Goal: Task Accomplishment & Management: Manage account settings

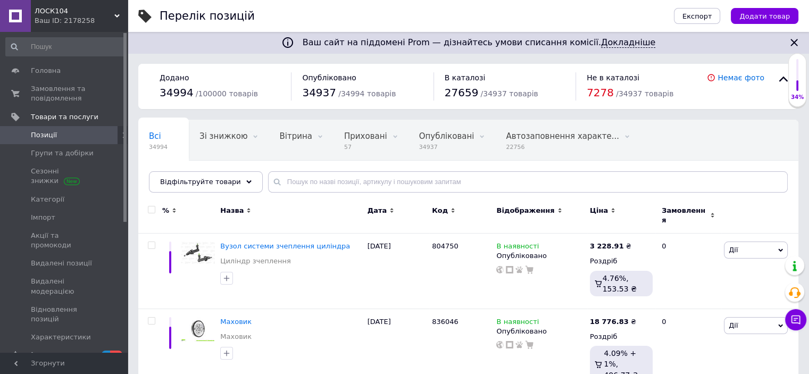
click at [793, 42] on icon "Закрити" at bounding box center [794, 42] width 7 height 7
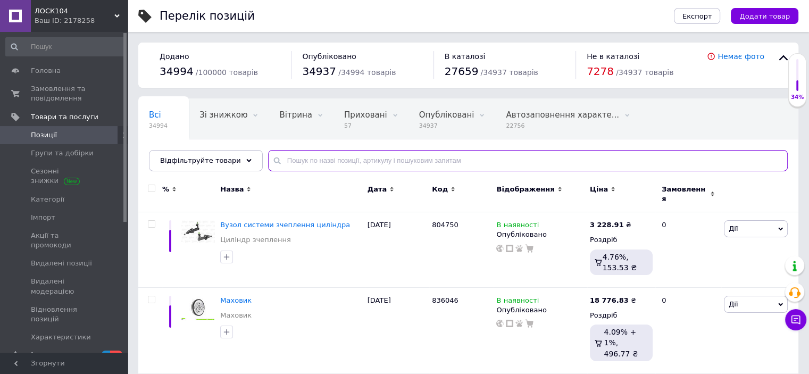
click at [287, 159] on input "text" at bounding box center [528, 160] width 520 height 21
paste input "Наконечник катушки зажигания OPEL "TESLA""
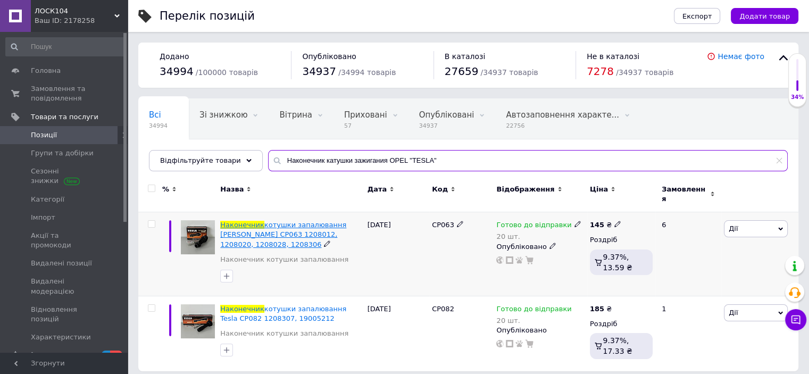
type input "Наконечник катушки зажигания OPEL "TESLA""
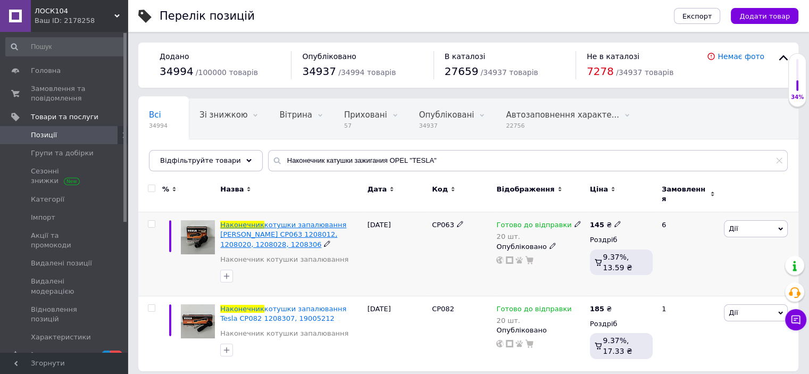
click at [257, 224] on span "котушки запалювання [PERSON_NAME] CP063 1208012, 1208020, 1208028, 1208306" at bounding box center [283, 234] width 126 height 27
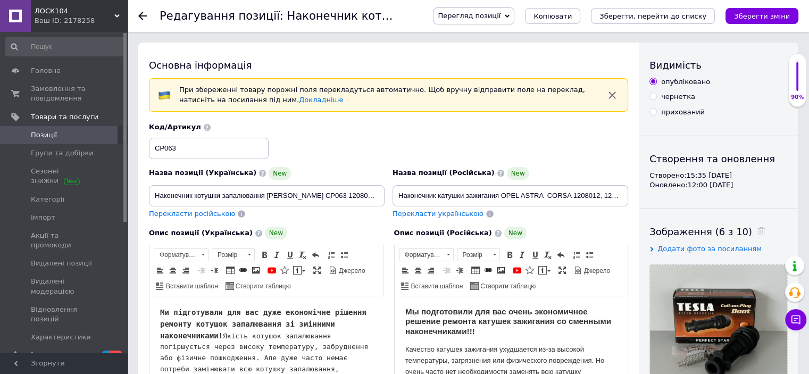
checkbox input "true"
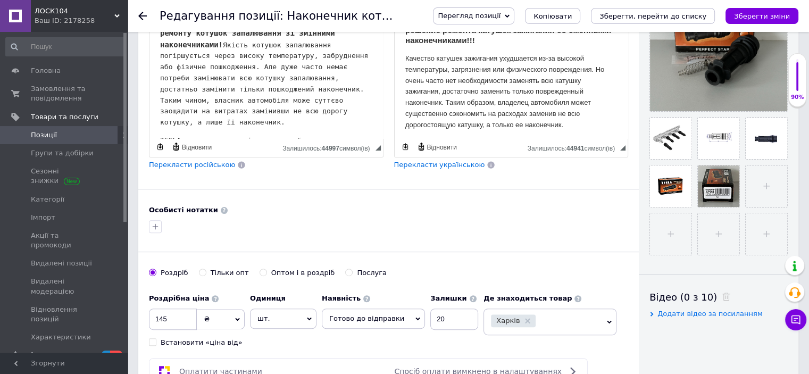
scroll to position [53, 0]
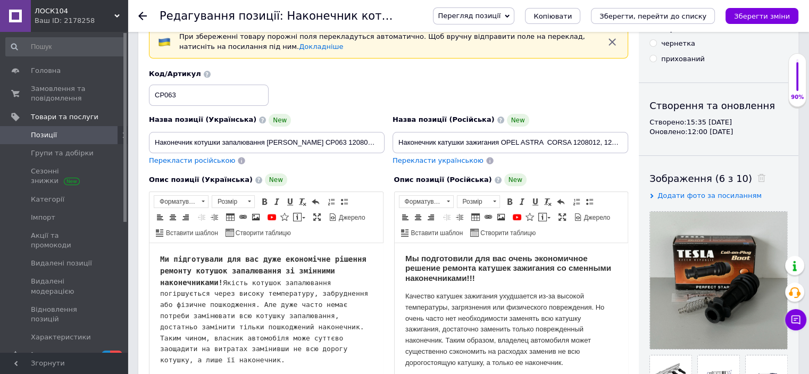
click at [143, 18] on icon at bounding box center [142, 16] width 9 height 9
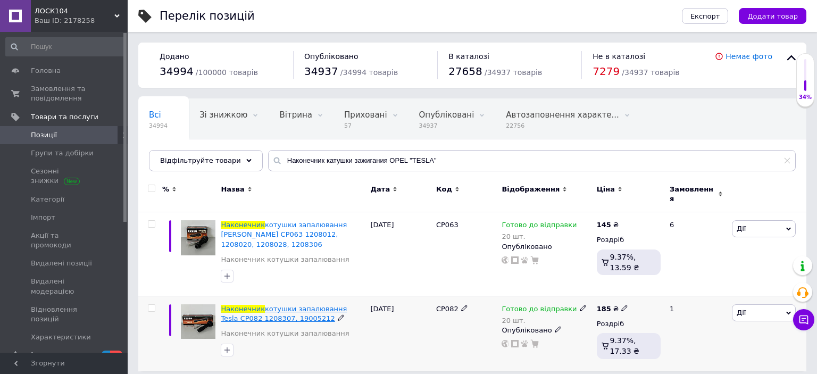
click at [265, 305] on span "котушки запалювання Tesla CP082 1208307, 19005212" at bounding box center [284, 314] width 126 height 18
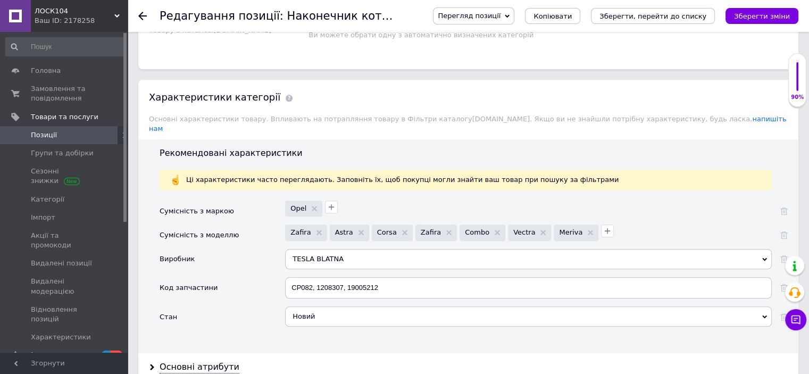
scroll to position [888, 0]
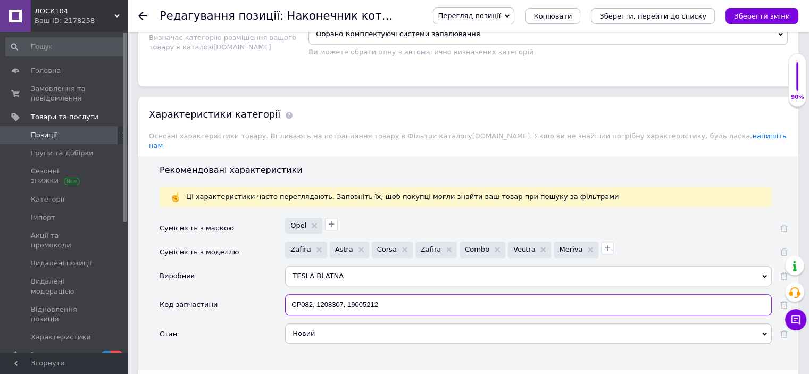
drag, startPoint x: 314, startPoint y: 288, endPoint x: 285, endPoint y: 286, distance: 29.3
click at [285, 294] on div "Код запчастини CP082, 1208307, 19005212" at bounding box center [474, 308] width 628 height 29
click at [307, 294] on input "CP082, 1208307, 19005212" at bounding box center [528, 304] width 487 height 21
drag, startPoint x: 313, startPoint y: 289, endPoint x: 283, endPoint y: 290, distance: 29.8
click at [283, 294] on div "Код запчастини CP082, 1208307, 19005212" at bounding box center [474, 308] width 628 height 29
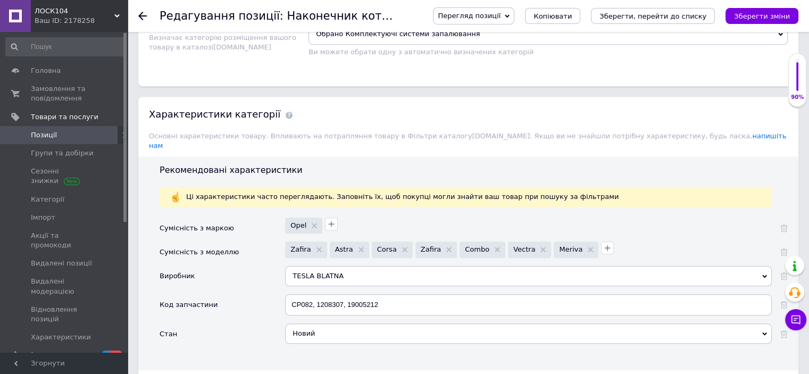
click at [399, 304] on div "CP082, 1208307, 19005212" at bounding box center [528, 308] width 487 height 29
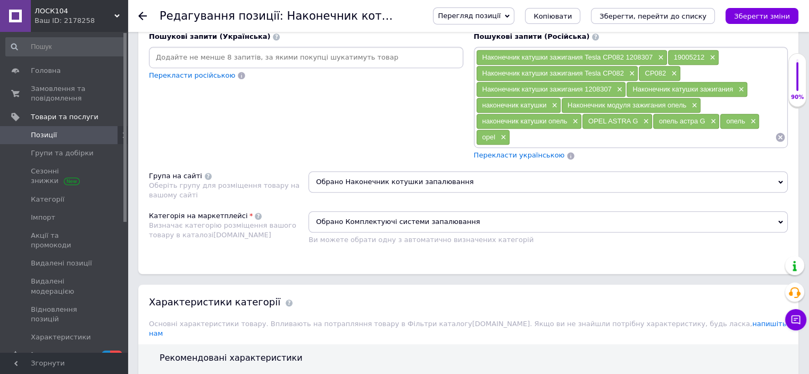
scroll to position [675, 0]
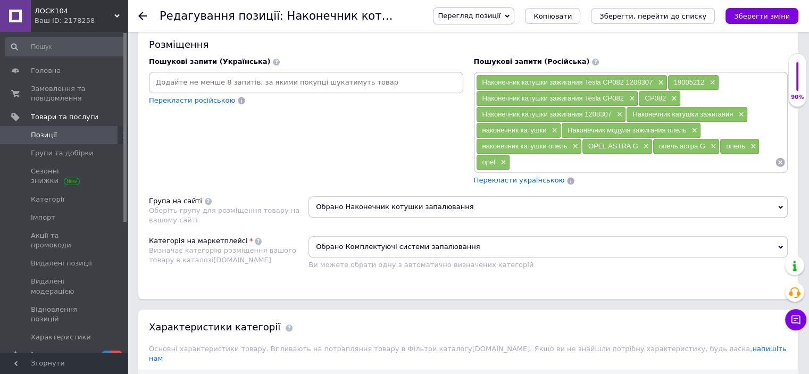
click at [519, 158] on input at bounding box center [642, 162] width 265 height 16
checkbox input "true"
paste input "JM1173S"
type input "JM1173S"
checkbox input "true"
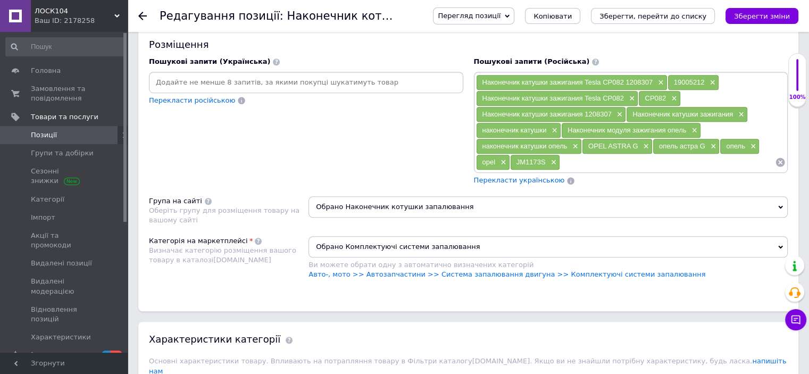
paste input "19005212"
type input "19005212"
checkbox input "true"
paste input "1208307"
type input "1208307"
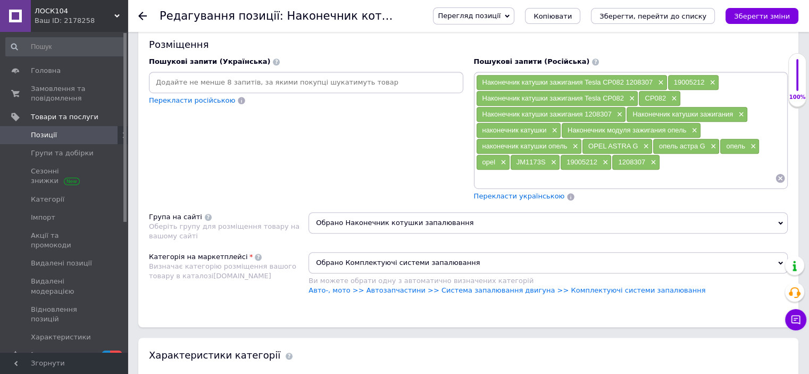
checkbox input "true"
paste input "10457804"
type input "10457804"
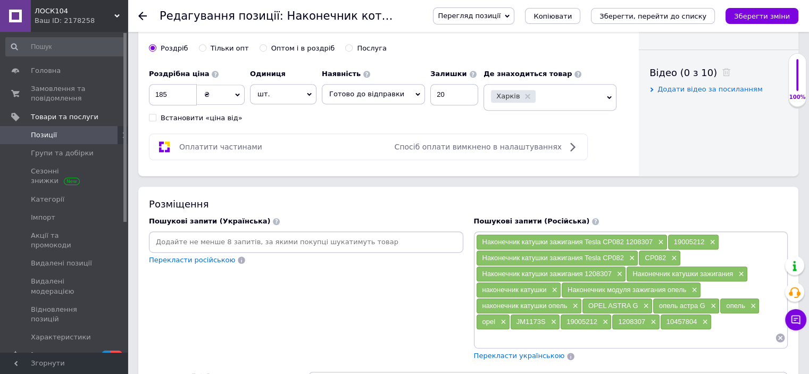
click at [172, 239] on input at bounding box center [306, 242] width 310 height 16
checkbox input "true"
paste input "10457804"
type input "10457804"
drag, startPoint x: 646, startPoint y: 316, endPoint x: 617, endPoint y: 321, distance: 29.3
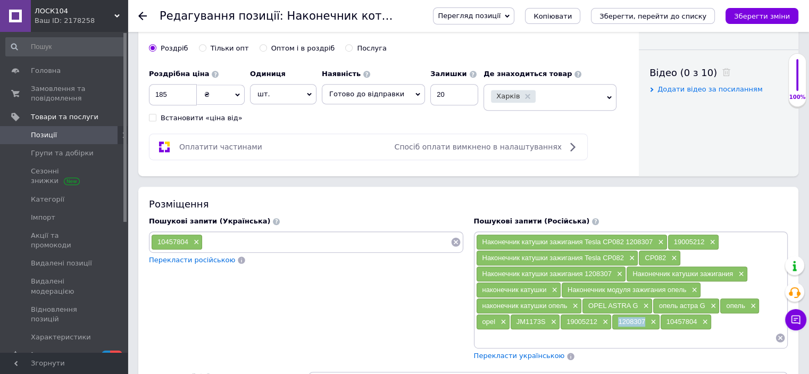
click at [617, 321] on div "1208307 ×" at bounding box center [636, 322] width 47 height 15
copy span "1208307"
click at [218, 242] on input at bounding box center [326, 242] width 247 height 16
checkbox input "true"
paste input "1208307"
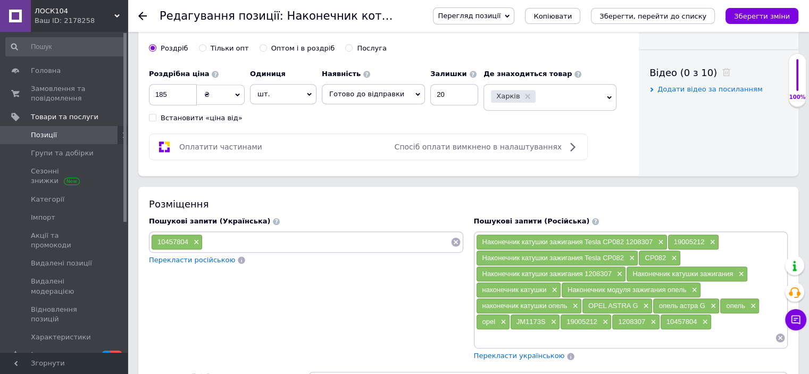
type input "1208307"
drag, startPoint x: 599, startPoint y: 316, endPoint x: 565, endPoint y: 318, distance: 33.6
click at [565, 318] on div "19005212 ×" at bounding box center [586, 322] width 51 height 15
copy span "19005212"
click at [257, 238] on input at bounding box center [351, 242] width 200 height 16
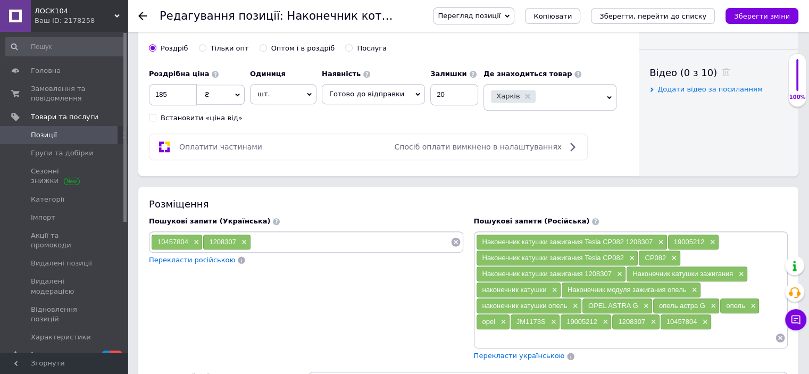
checkbox input "true"
paste input "19005212"
type input "19005212"
drag, startPoint x: 541, startPoint y: 319, endPoint x: 515, endPoint y: 316, distance: 25.8
click at [515, 316] on div "JM1173S ×" at bounding box center [535, 322] width 49 height 15
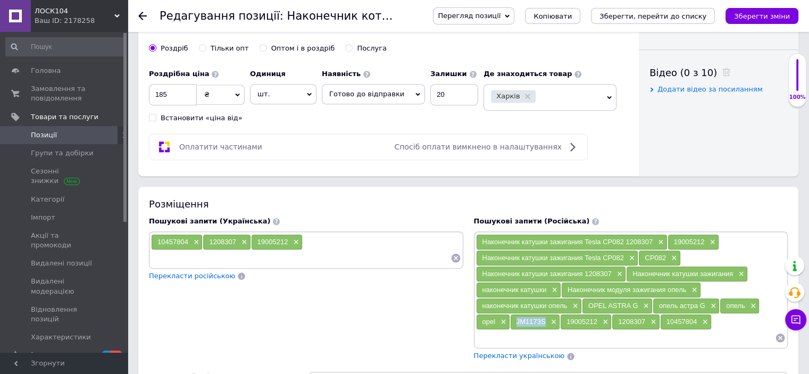
copy span "JM1173S"
click at [303, 236] on div "10457804 × 1208307 × 19005212 ×" at bounding box center [306, 250] width 310 height 32
click at [309, 238] on div "10457804 × 1208307 × 19005212 ×" at bounding box center [306, 250] width 310 height 32
drag, startPoint x: 309, startPoint y: 238, endPoint x: 330, endPoint y: 257, distance: 28.7
click at [335, 260] on input at bounding box center [301, 258] width 300 height 16
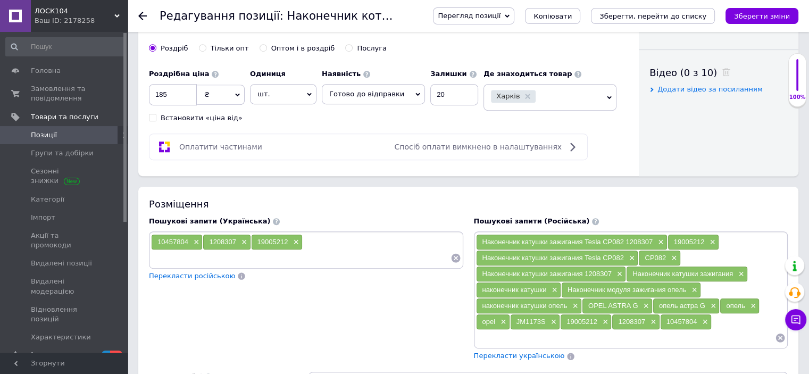
checkbox input "true"
paste input "JM1173S"
type input "JM1173S"
drag, startPoint x: 743, startPoint y: 300, endPoint x: 716, endPoint y: 300, distance: 26.6
click at [716, 300] on div "Наконечник катушки зажигания Tesla CP082 1208307 × 19005212 × Наконечник катушк…" at bounding box center [631, 290] width 310 height 112
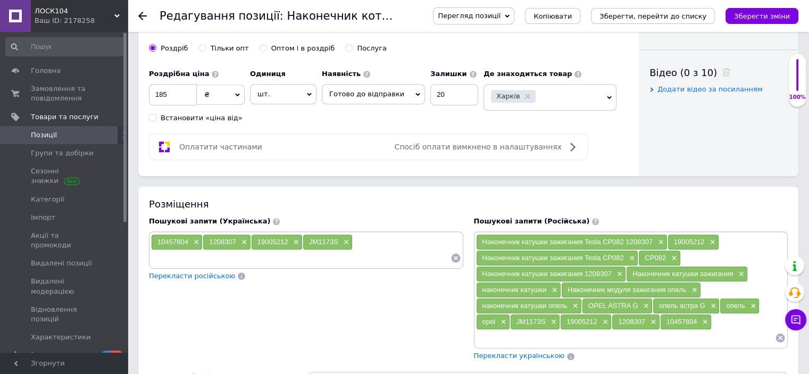
copy div "× опель"
click at [361, 237] on div "10457804 × 1208307 × 19005212 × JM1173S ×" at bounding box center [306, 250] width 310 height 32
drag, startPoint x: 361, startPoint y: 237, endPoint x: 362, endPoint y: 243, distance: 5.9
click at [362, 243] on div "10457804 × 1208307 × 19005212 × JM1173S ×" at bounding box center [306, 250] width 310 height 32
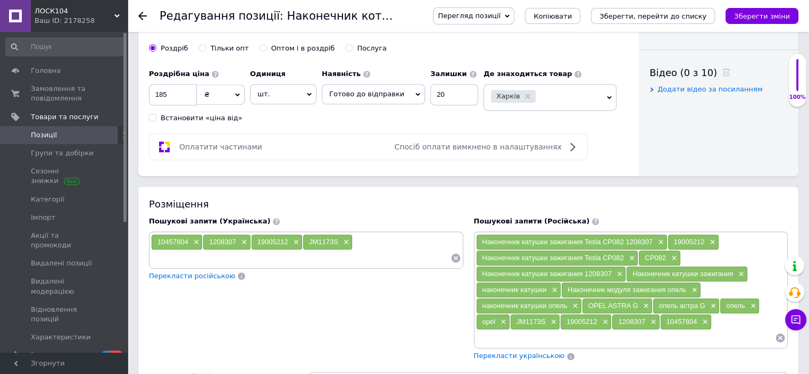
click at [226, 257] on input at bounding box center [301, 258] width 300 height 16
checkbox input "true"
paste input "опель"
type input "опель"
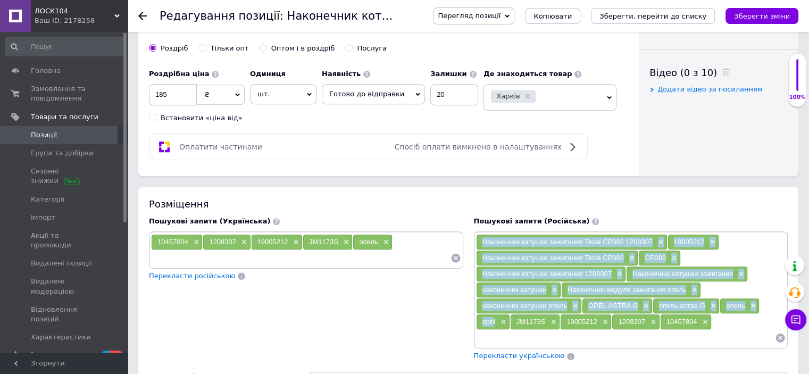
drag, startPoint x: 484, startPoint y: 318, endPoint x: 478, endPoint y: 233, distance: 85.3
click at [478, 234] on div "Наконечник катушки зажигания Tesla CP082 1208307 × 19005212 × Наконечник катушк…" at bounding box center [631, 290] width 310 height 112
copy div "Наконечник катушки зажигания Tesla CP082 1208307 × 19005212 × Наконечник катушк…"
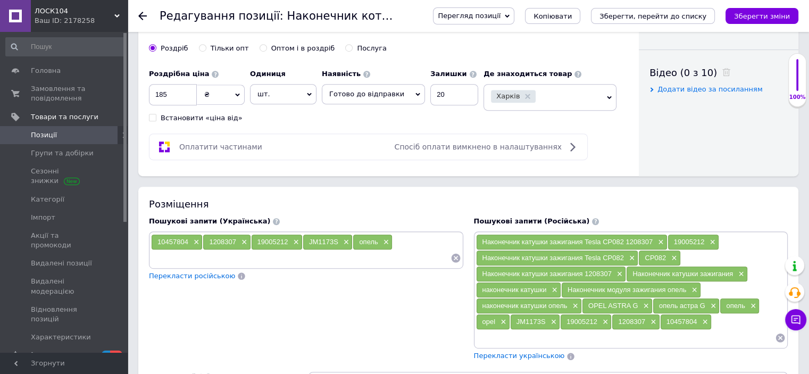
click at [154, 253] on input at bounding box center [301, 258] width 300 height 16
checkbox input "true"
paste input "Наконечник катушки зажигания Tesla CP082 1208307× 19005212× Наконечник катушки …"
type input "Наконечник катушки зажигания Tesla CP082 1208307× 19005212× Наконечник катушки …"
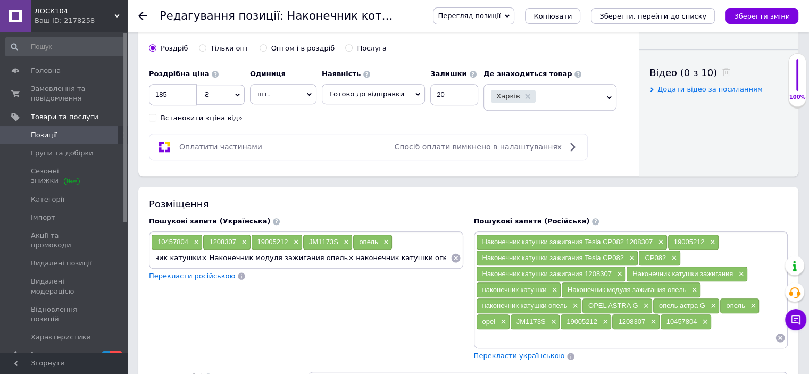
click at [456, 254] on icon at bounding box center [455, 258] width 9 height 9
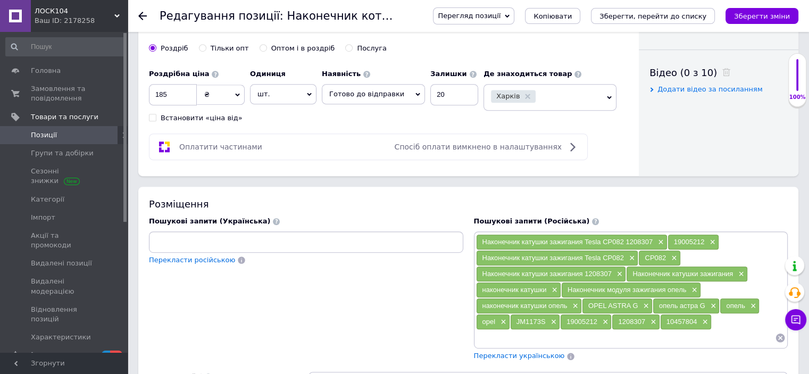
scroll to position [0, 0]
click at [319, 234] on input "Наконечник катушки зажигания Tesla CP082 1208307× 19005212× Наконечник катушки …" at bounding box center [306, 242] width 310 height 16
drag, startPoint x: 258, startPoint y: 236, endPoint x: 600, endPoint y: 236, distance: 342.2
click at [600, 236] on div "Пошукові запити (Українська) Наконечник катушки зажигания Tesla CP082 1208307× …" at bounding box center [469, 288] width 650 height 155
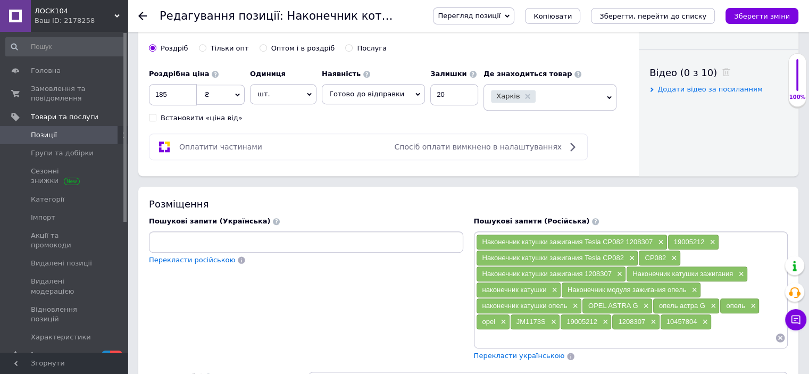
checkbox input "true"
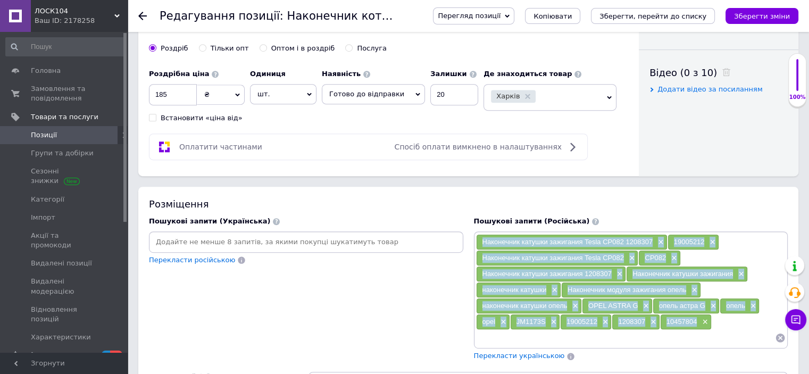
drag, startPoint x: 698, startPoint y: 315, endPoint x: 493, endPoint y: 231, distance: 220.6
click at [492, 231] on div "Наконечник катушки зажигания Tesla CP082 1208307 × 19005212 × Наконечник катушк…" at bounding box center [631, 289] width 315 height 117
copy div "Наконечник катушки зажигания Tesla CP082 1208307 × 19005212 × Наконечник катушк…"
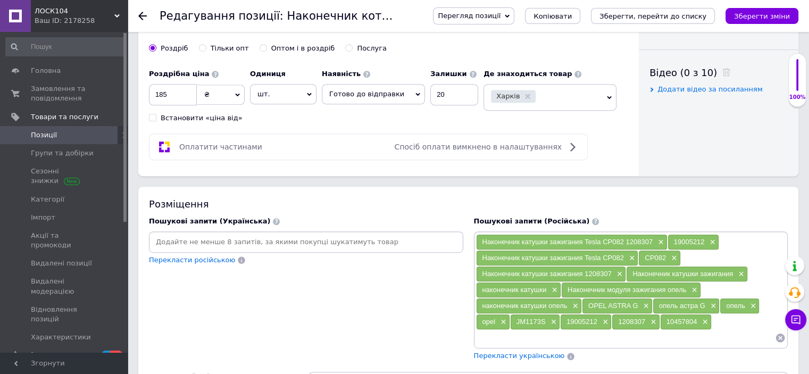
click at [185, 242] on input at bounding box center [306, 242] width 310 height 16
checkbox input "true"
paste input "Наконечник катушки зажигания Tesla CP082 1208307× 19005212× Наконечник катушки …"
type input "Наконечник катушки зажигания Tesla CP082 1208307× 19005212× Наконечник катушки …"
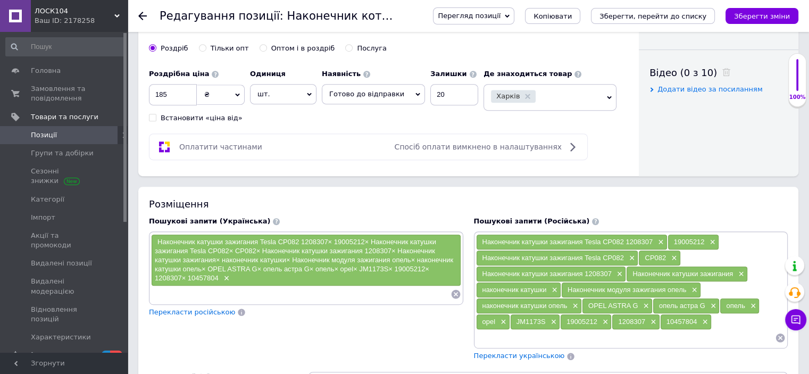
click at [190, 271] on span "Наконечник катушки зажигания Tesla CP082 1208307× 19005212× Наконечник катушки …" at bounding box center [304, 260] width 299 height 44
drag, startPoint x: 459, startPoint y: 291, endPoint x: 448, endPoint y: 289, distance: 11.8
click at [459, 290] on icon at bounding box center [455, 294] width 9 height 9
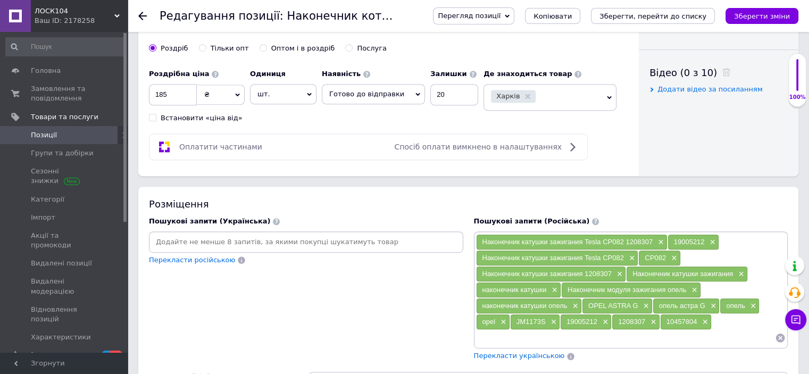
checkbox input "true"
paste input "Наконечник катушки зажигания Tesla CP082 1208307× 19005212× Наконечник катушки …"
type input "Наконечник катушки зажигания Tesla CP082 1208307× 19005212× Наконечник катушки …"
click at [307, 237] on input "Наконечник катушки зажигания Tesla CP082 1208307× 19005212× Наконечник катушки …" at bounding box center [306, 242] width 310 height 16
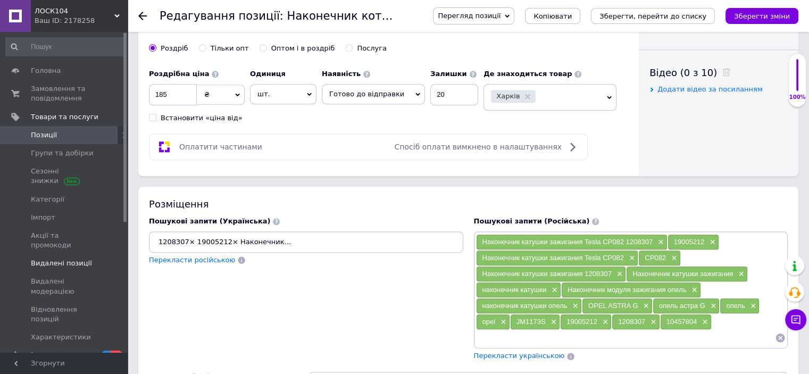
scroll to position [0, 0]
drag, startPoint x: 243, startPoint y: 242, endPoint x: 105, endPoint y: 245, distance: 137.9
checkbox input "true"
type input "Наконечник катушки зажигания Tesla CP082 1208307× 19005212× Наконечник катушки …"
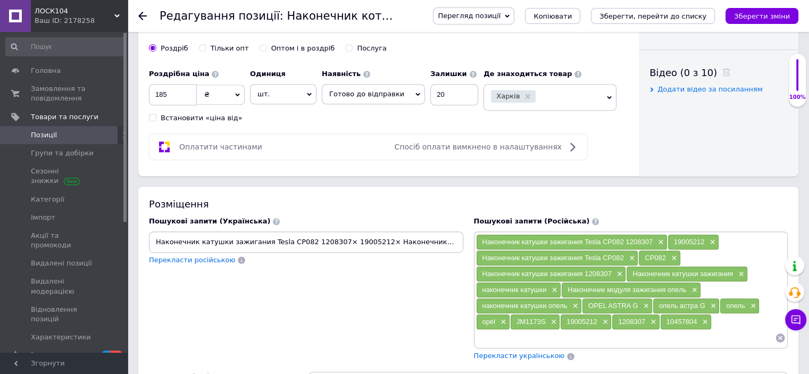
click at [264, 255] on div "Перекласти російською" at bounding box center [306, 260] width 315 height 10
drag, startPoint x: 258, startPoint y: 236, endPoint x: 224, endPoint y: 235, distance: 33.5
click at [224, 235] on input "Наконечник катушки зажигания Tesla CP082 1208307× 19005212× Наконечник катушки …" at bounding box center [306, 242] width 310 height 16
checkbox input "true"
type input "Наконечник катушки Tesla CP082 1208307× 19005212× Наконечник катушки зажигания …"
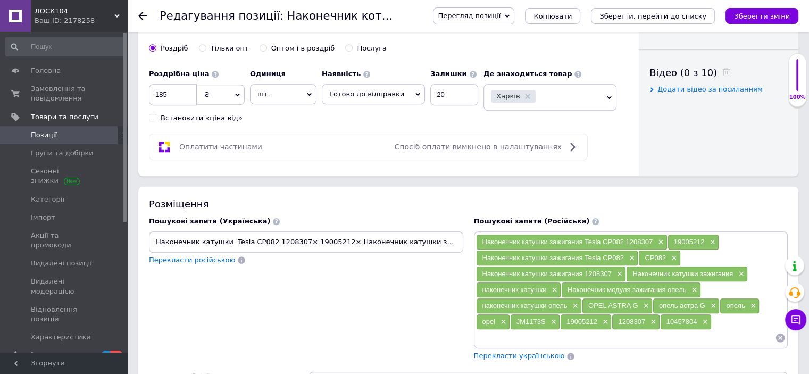
click at [195, 235] on input "Наконечник катушки Tesla CP082 1208307× 19005212× Наконечник катушки зажигания …" at bounding box center [306, 242] width 310 height 16
drag, startPoint x: 196, startPoint y: 241, endPoint x: 134, endPoint y: 236, distance: 62.4
click at [139, 236] on div "Розміщення Пошукові запити (Українська) Наконечник катушки Tesla CP082 1208307×…" at bounding box center [468, 337] width 660 height 300
checkbox input "true"
type input "катушки Tesla CP082 1208307× 19005212× Наконечник катушки зажигания Tesla CP082…"
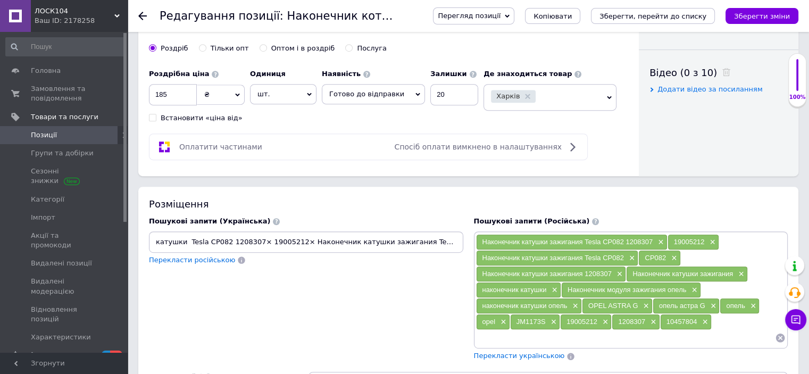
click at [187, 237] on input "катушки Tesla CP082 1208307× 19005212× Наконечник катушки зажигания Tesla CP082…" at bounding box center [306, 242] width 310 height 16
checkbox input "true"
type input "катушки Tesla CP082 1208307× 19005212× Наконечник катушки зажигания Tesla CP082…"
click at [220, 238] on input "катушки Tesla CP082 1208307× 19005212× Наконечник катушки зажигания Tesla CP082…" at bounding box center [306, 242] width 310 height 16
checkbox input "true"
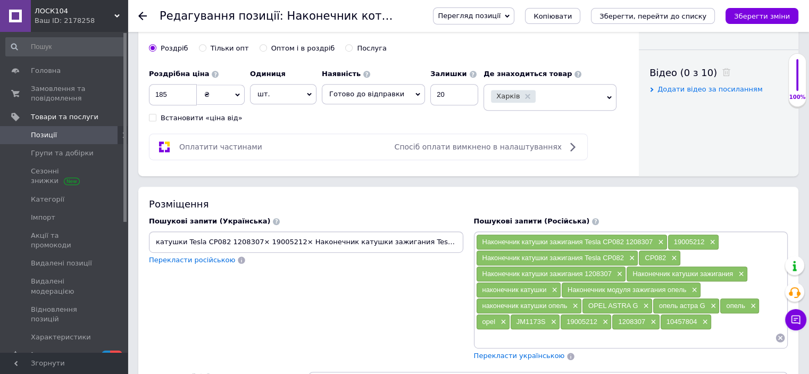
type input "катушки Tesla CP082, 1208307× 19005212× Наконечник катушки зажигания Tesla CP08…"
click at [254, 238] on input "катушки Tesla CP082, 1208307× 19005212× Наконечник катушки зажигания Tesla CP08…" at bounding box center [306, 242] width 310 height 16
checkbox input "true"
type input "катушки Tesla CP082, 1208307, 19005212× Наконечник катушки зажигания Tesla CP08…"
click at [309, 279] on div "Пошукові запити (Українська) катушки Tesla CP082, 1208307, 19005212× Наконечник…" at bounding box center [306, 288] width 325 height 155
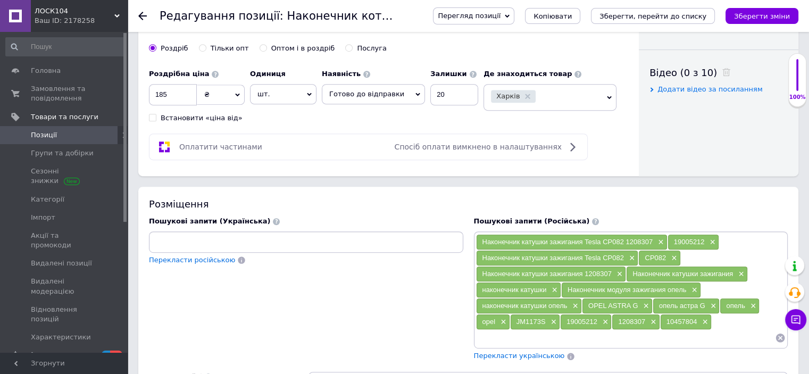
scroll to position [0, 824]
drag, startPoint x: 222, startPoint y: 238, endPoint x: 639, endPoint y: 252, distance: 416.9
click at [639, 252] on div "Пошукові запити (Українська) катушки Tesla CP082, 1208307, 19005212× Наконечник…" at bounding box center [469, 288] width 650 height 155
checkbox input "true"
type input "катушки Tesla CP082,"
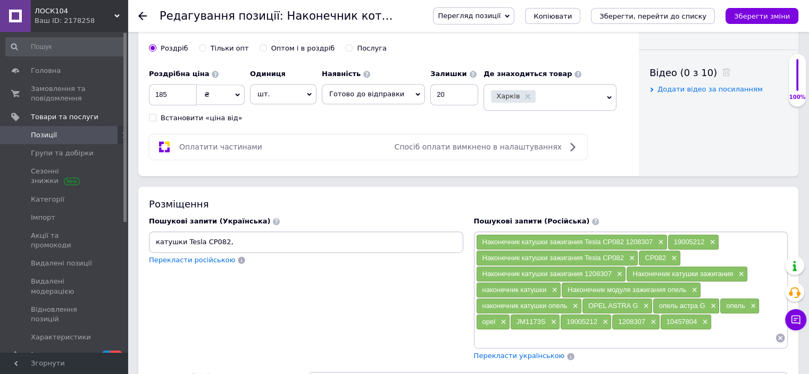
checkbox input "true"
type input "катушки Tesla CP082"
checkbox input "true"
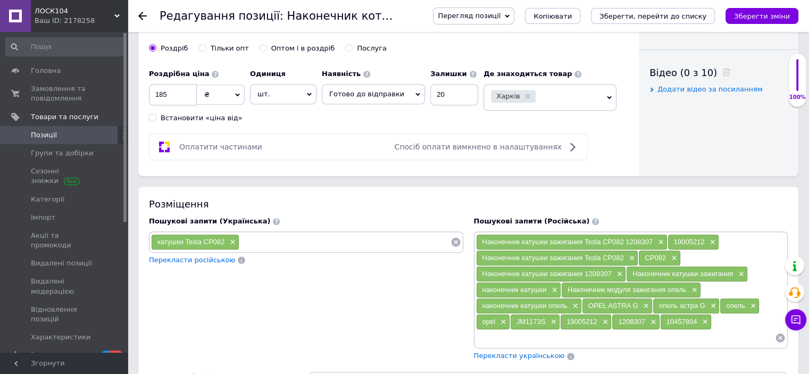
drag, startPoint x: 707, startPoint y: 239, endPoint x: 671, endPoint y: 236, distance: 36.3
click at [671, 236] on div "19005212 ×" at bounding box center [693, 242] width 51 height 15
copy span "19005212"
click at [267, 239] on input at bounding box center [344, 242] width 211 height 16
checkbox input "true"
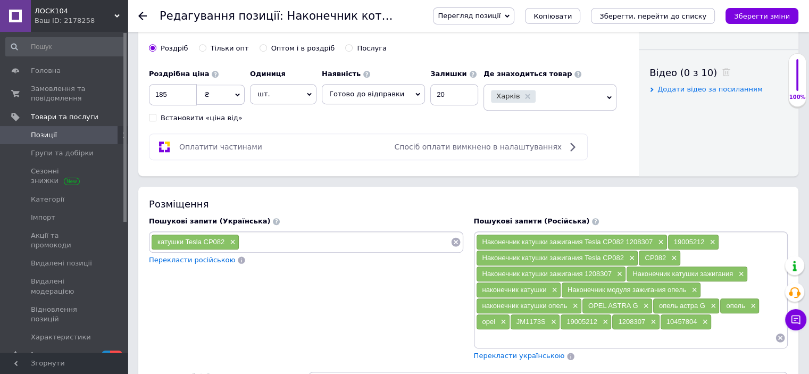
paste input "19005212"
type input "19005212"
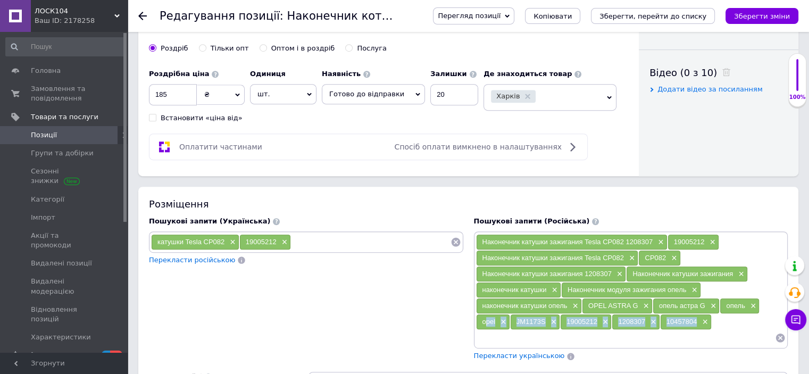
drag, startPoint x: 698, startPoint y: 317, endPoint x: 481, endPoint y: 316, distance: 217.1
click at [481, 316] on div "Наконечник катушки зажигания Tesla CP082 1208307 × 19005212 × Наконечник катушк…" at bounding box center [631, 290] width 310 height 112
copy div "opel × JM1173S × 19005212 × 1208307 × 10457804"
click at [311, 238] on input at bounding box center [370, 242] width 159 height 16
checkbox input "true"
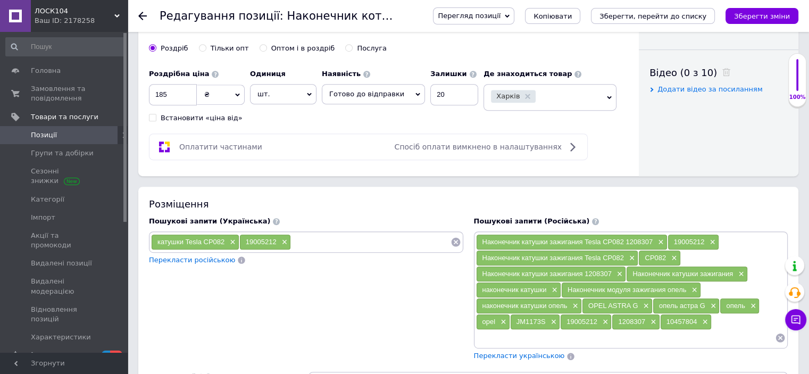
paste input "opel× JM1173S× 19005212× 1208307× 10457804"
type input "opel× JM1173S× 19005212× 1208307× 10457804"
click at [311, 242] on input "opel× JM1173S× 19005212× 1208307× 10457804" at bounding box center [370, 242] width 159 height 16
drag, startPoint x: 312, startPoint y: 242, endPoint x: 509, endPoint y: 231, distance: 197.7
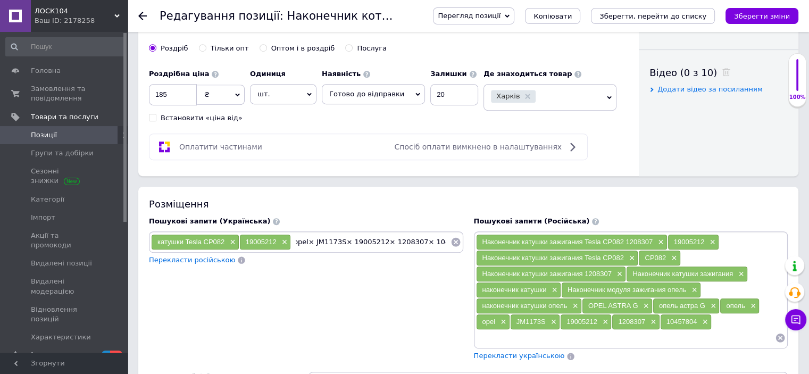
click at [509, 231] on div "Пошукові запити (Українська) катушки Tesla CP082 × 19005212 × opel× JM1173S× 19…" at bounding box center [469, 288] width 650 height 155
checkbox input "true"
type input "opel"
checkbox input "true"
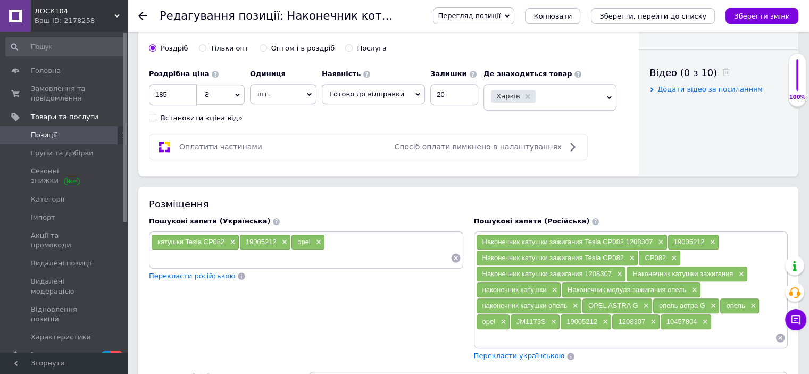
paste input "opel× JM1173S× 19005212× 1208307× 10457804"
type input "opel× JM1173S"
drag, startPoint x: 174, startPoint y: 254, endPoint x: 70, endPoint y: 263, distance: 104.7
checkbox input "true"
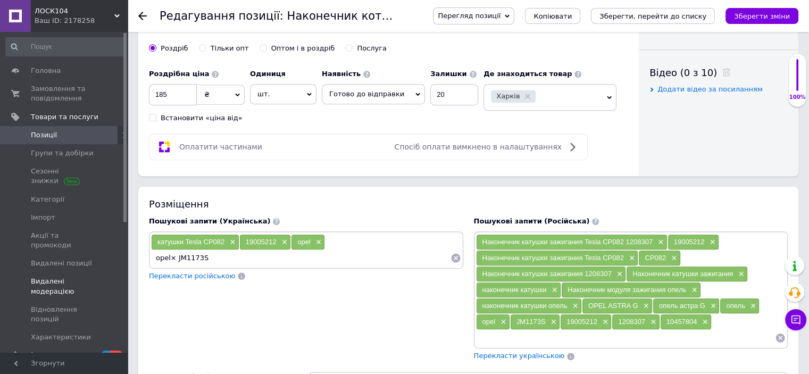
type input "JM1173S"
click at [200, 262] on input "JM1173S" at bounding box center [301, 258] width 300 height 16
checkbox input "true"
paste input "opel× JM1173S× 19005212× 1208307× 10457804"
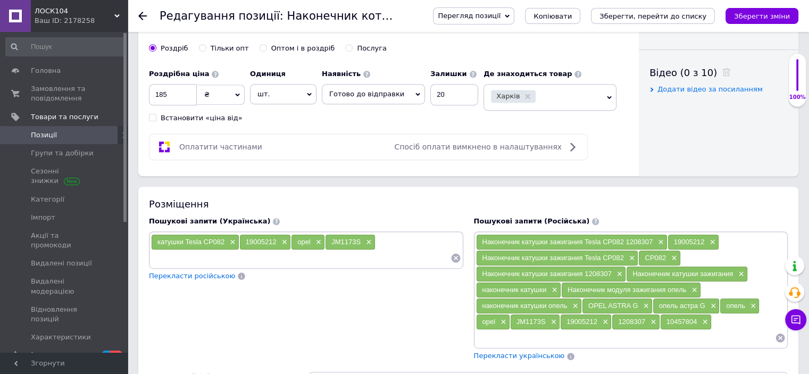
type input "opel× JM1173S× 19005212× 1208307× 10457804"
drag, startPoint x: 210, startPoint y: 254, endPoint x: 53, endPoint y: 249, distance: 157.1
checkbox input "true"
type input "19005212× 1208307× 10457804"
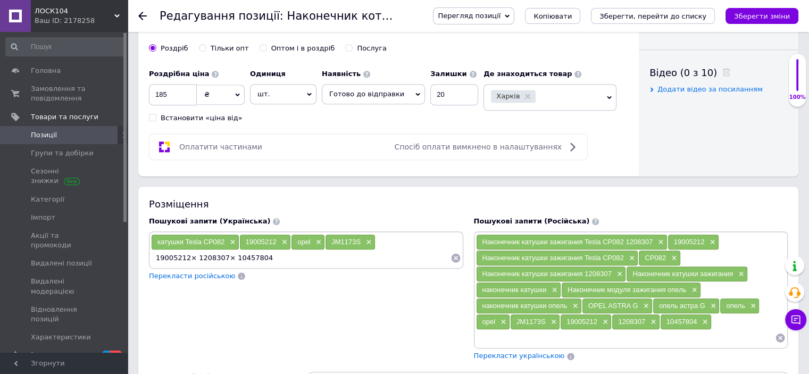
click at [185, 253] on input "19005212× 1208307× 10457804" at bounding box center [301, 258] width 300 height 16
drag, startPoint x: 189, startPoint y: 253, endPoint x: 49, endPoint y: 246, distance: 139.6
checkbox input "true"
type input "1208307× 10457804"
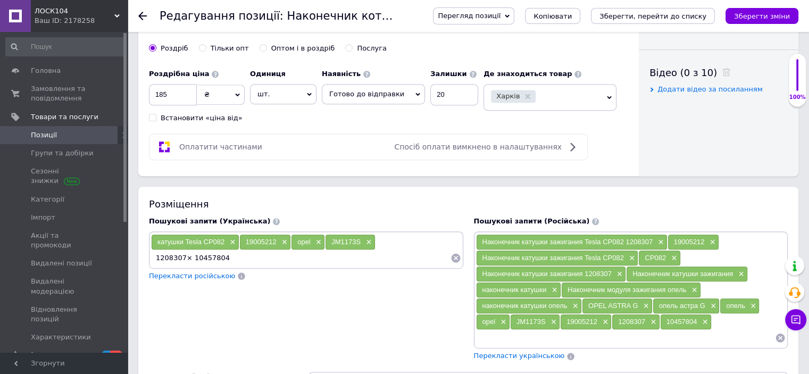
drag, startPoint x: 185, startPoint y: 255, endPoint x: 360, endPoint y: 255, distance: 174.6
click at [358, 255] on input "1208307× 10457804" at bounding box center [301, 258] width 300 height 16
checkbox input "true"
type input "1208307"
checkbox input "true"
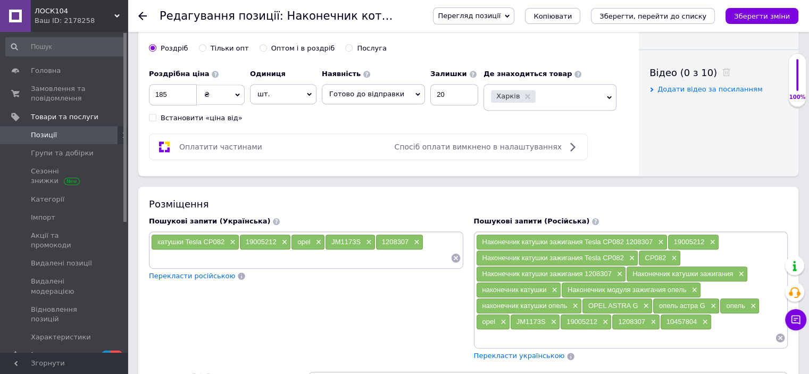
paste input "× 10457804"
type input "× 10457804"
click at [162, 254] on input "× 10457804" at bounding box center [301, 258] width 300 height 16
checkbox input "true"
type input "10457804"
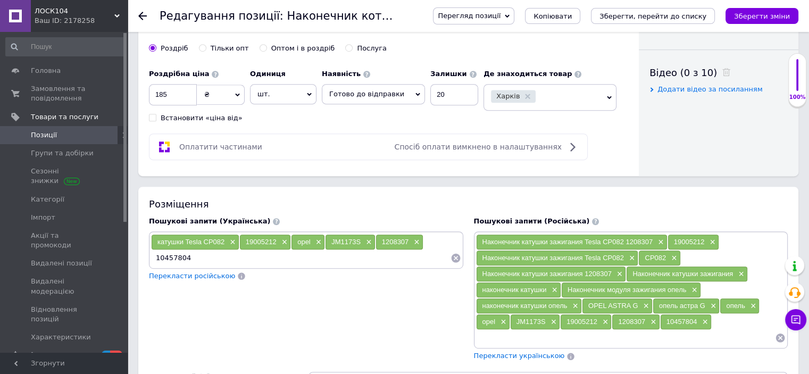
click at [189, 251] on input "10457804" at bounding box center [301, 258] width 300 height 16
checkbox input "true"
click at [350, 286] on div "Пошукові запити (Українська) катушки Tesla CP082 × 19005212 × opel × JM1173S × …" at bounding box center [306, 288] width 325 height 155
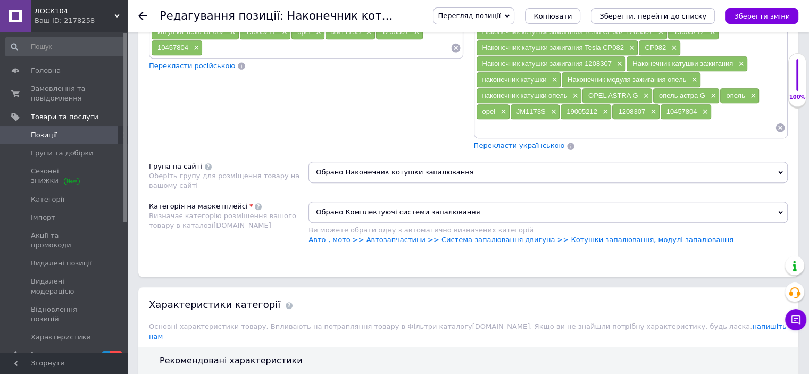
scroll to position [729, 0]
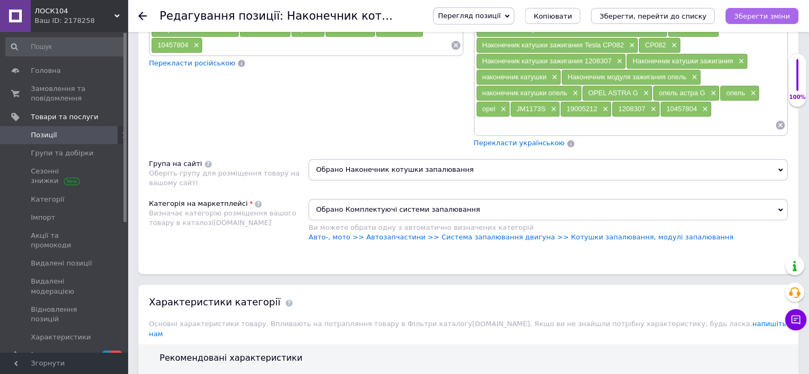
click at [774, 18] on icon "Зберегти зміни" at bounding box center [762, 16] width 56 height 8
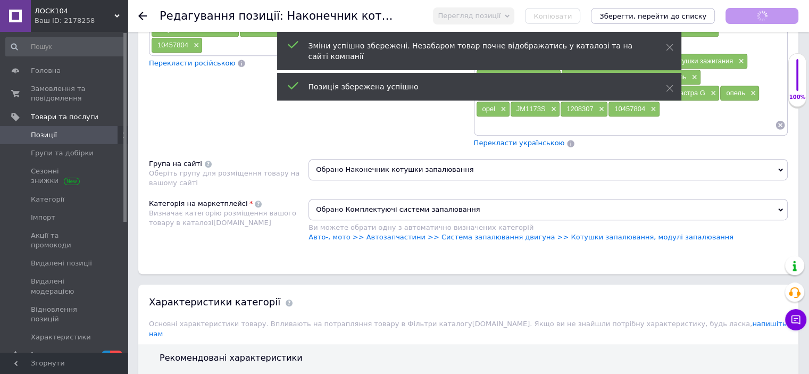
scroll to position [365, 0]
checkbox input "true"
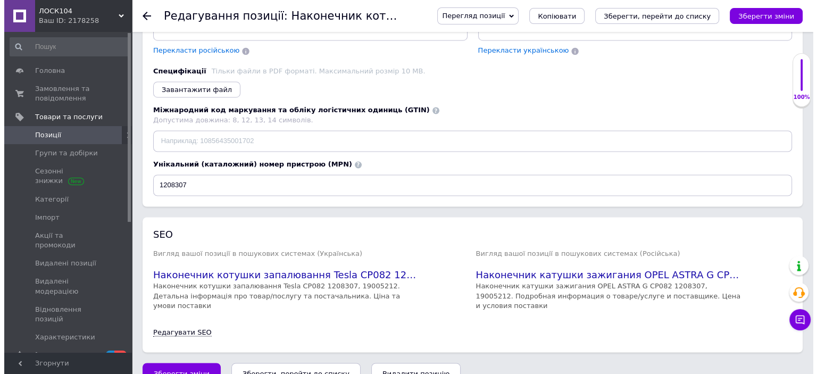
scroll to position [0, 0]
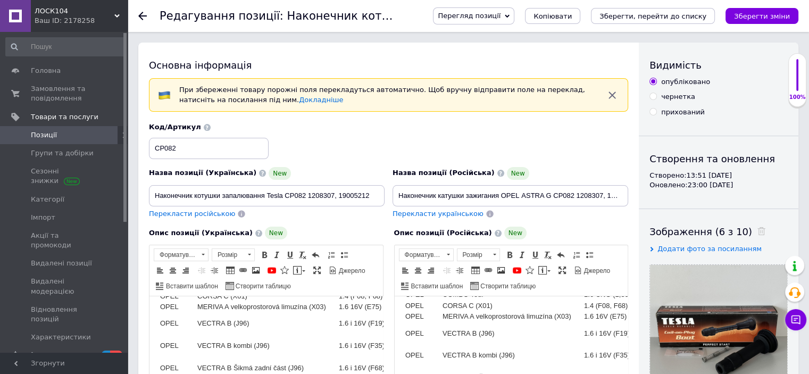
click at [141, 15] on use at bounding box center [142, 16] width 9 height 9
